Goal: Information Seeking & Learning: Learn about a topic

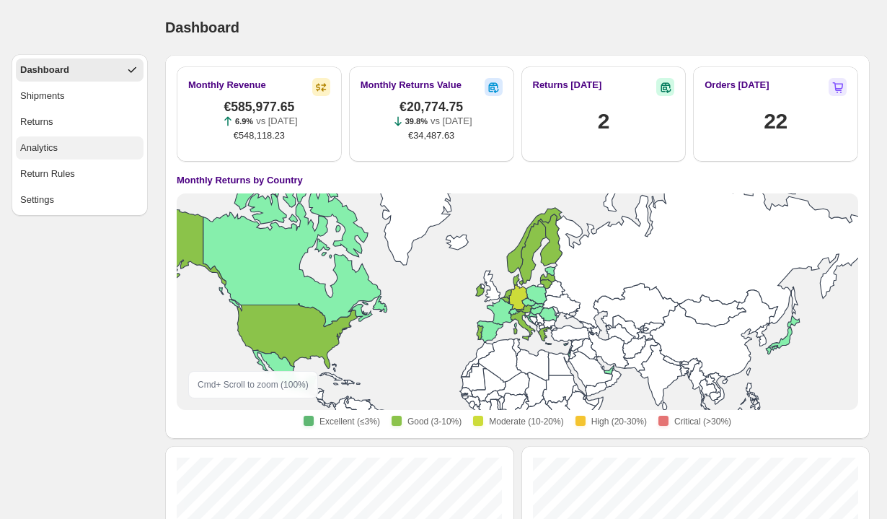
click at [41, 148] on div "Analytics" at bounding box center [39, 148] width 38 height 14
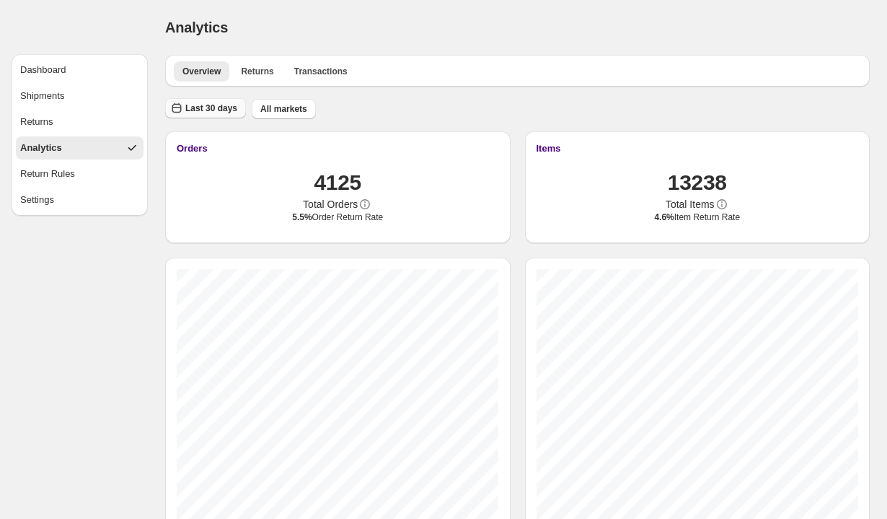
click at [211, 107] on span "Last 30 days" at bounding box center [211, 108] width 52 height 12
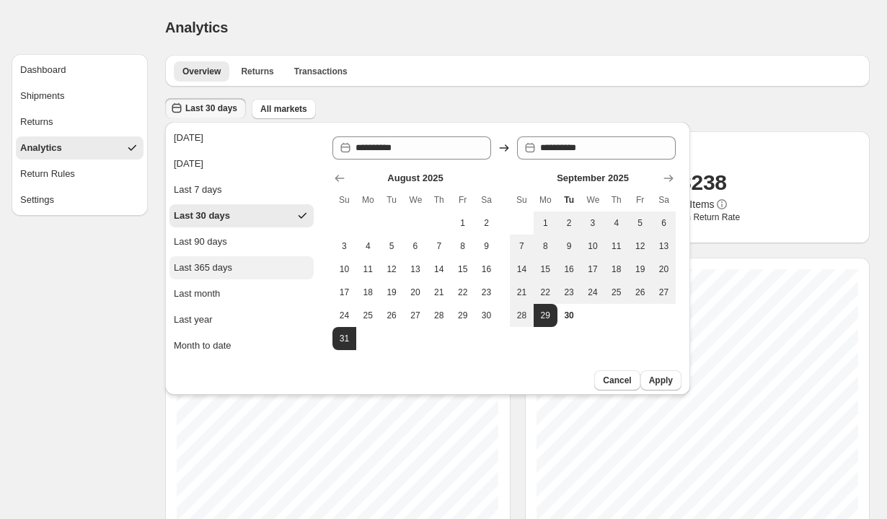
click at [227, 261] on div "Last 365 days" at bounding box center [203, 267] width 58 height 14
type input "**********"
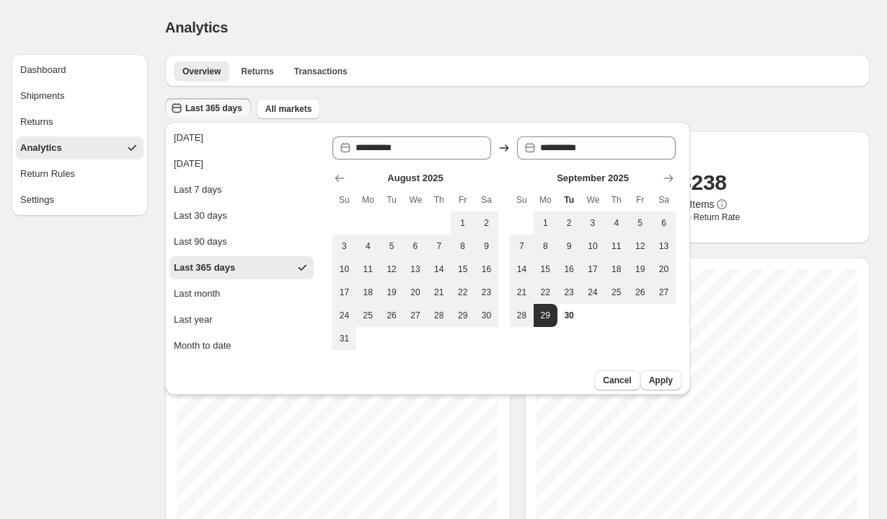
click at [429, 20] on div "Analytics" at bounding box center [517, 27] width 705 height 20
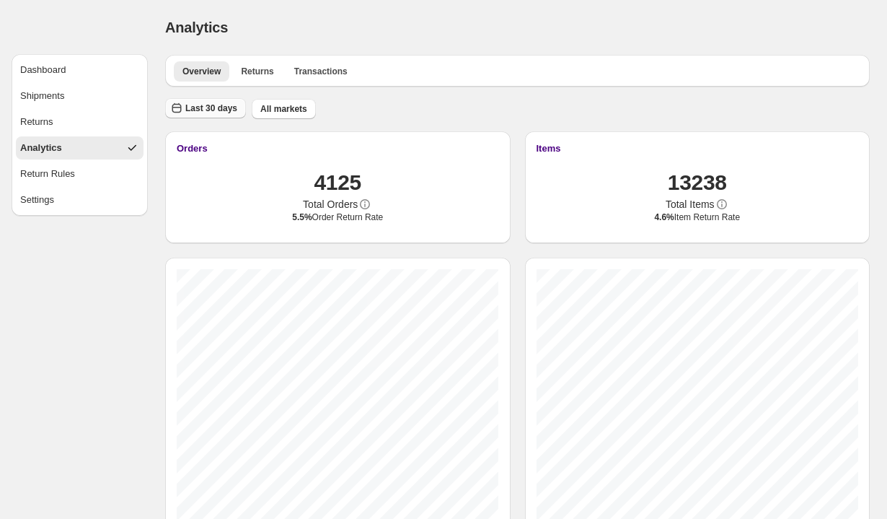
click at [212, 110] on span "Last 30 days" at bounding box center [211, 108] width 52 height 12
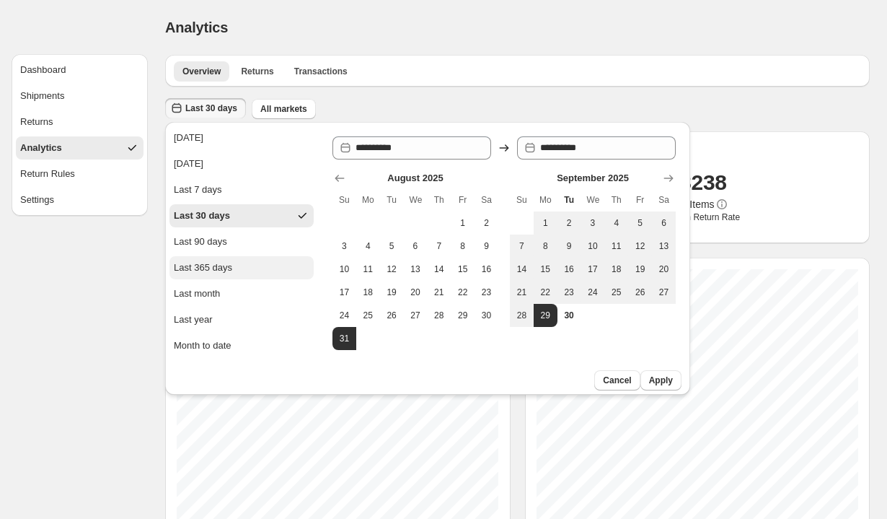
click at [226, 275] on button "Last 365 days" at bounding box center [242, 267] width 144 height 23
type input "**********"
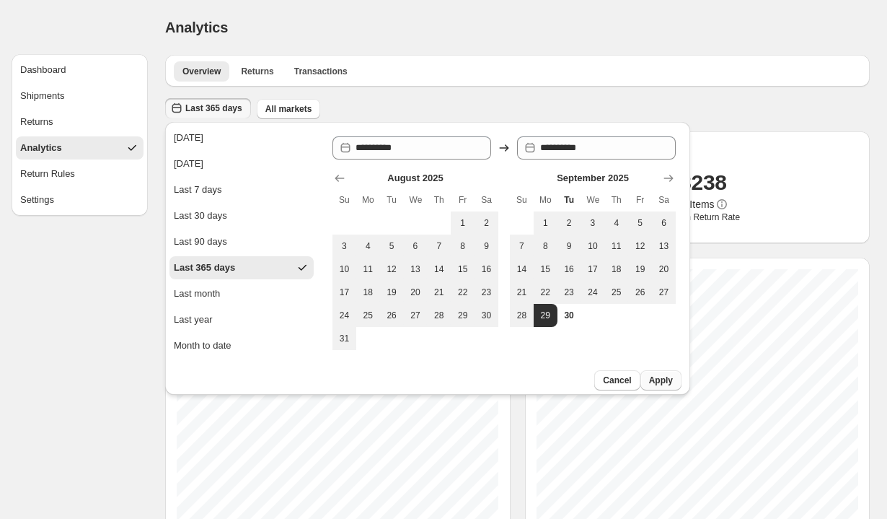
click at [662, 371] on button "Apply" at bounding box center [661, 380] width 41 height 20
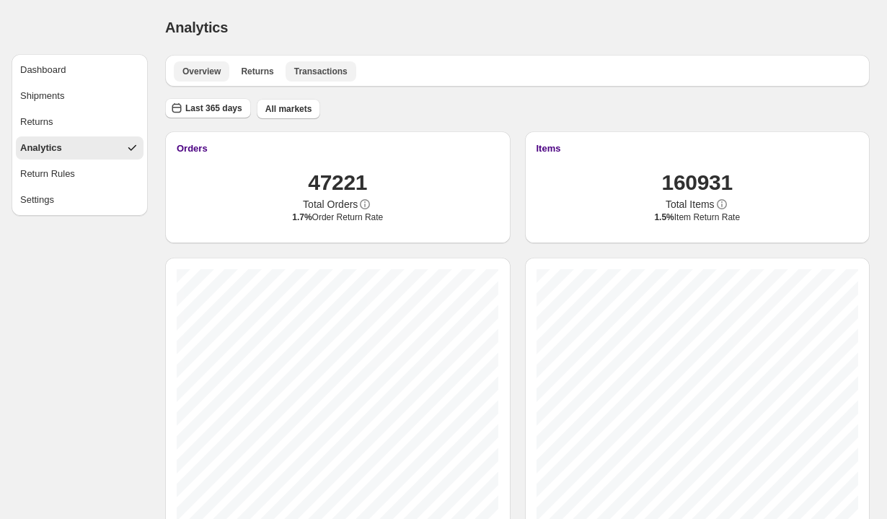
click at [315, 73] on span "Transactions" at bounding box center [320, 72] width 53 height 12
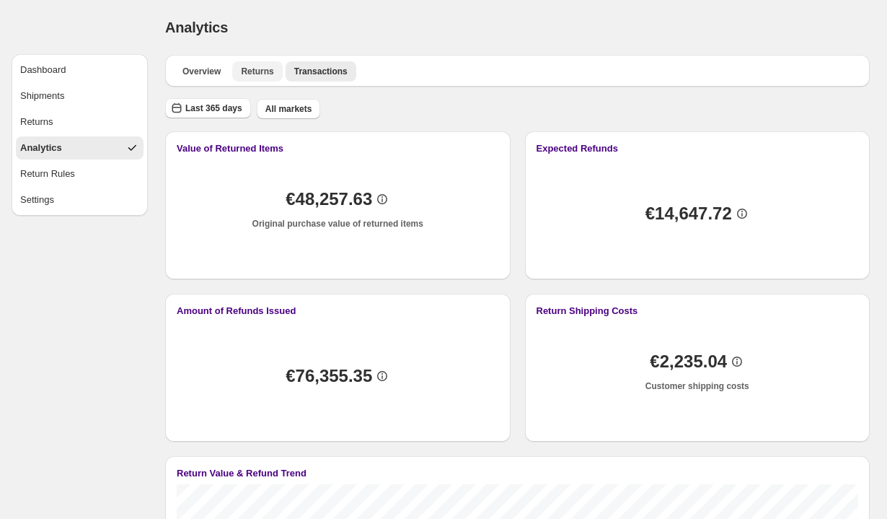
click at [261, 63] on button "Returns" at bounding box center [257, 71] width 50 height 20
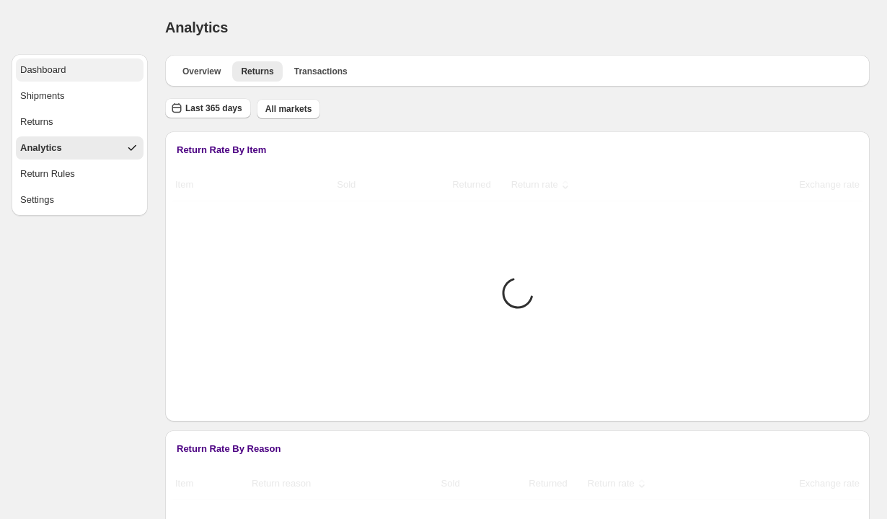
click at [71, 67] on button "Dashboard" at bounding box center [80, 69] width 128 height 23
